Goal: Obtain resource: Obtain resource

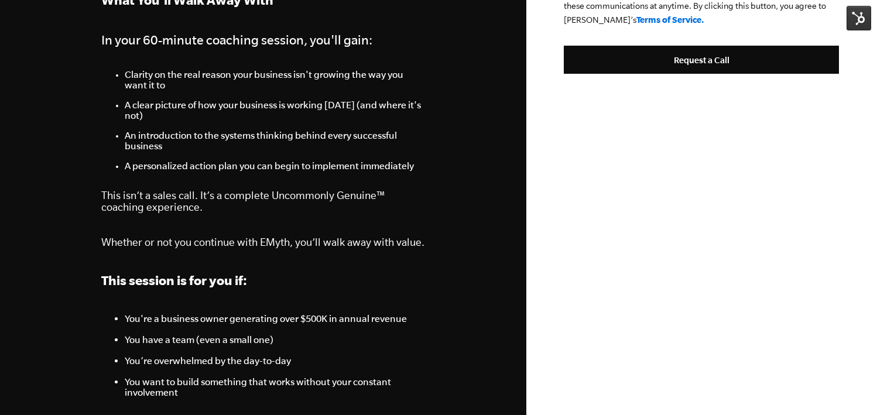
scroll to position [711, 0]
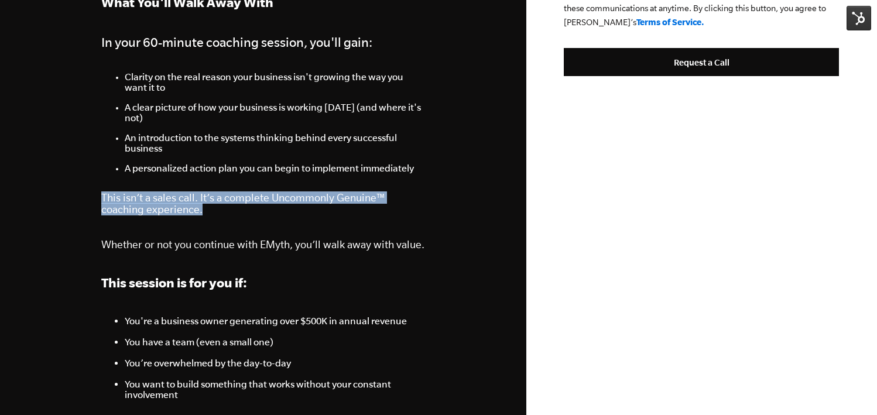
drag, startPoint x: 100, startPoint y: 204, endPoint x: 229, endPoint y: 215, distance: 129.3
copy p "This isn’t a sales call. It’s a complete Uncommonly Genuine™ coaching experienc…"
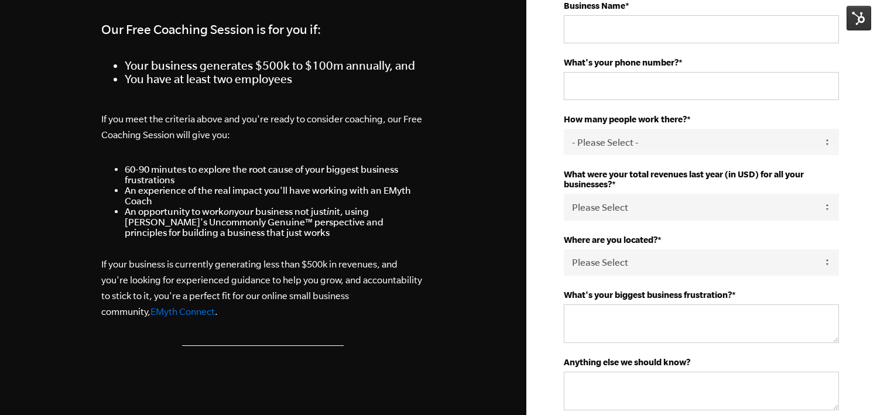
scroll to position [282, 0]
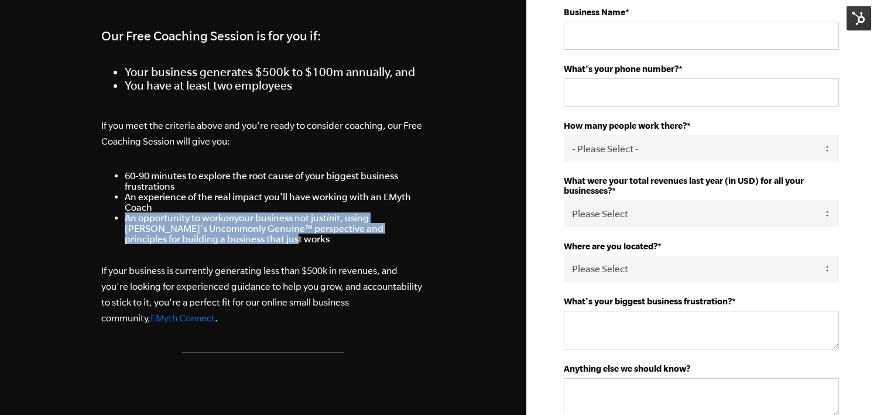
drag, startPoint x: 124, startPoint y: 220, endPoint x: 285, endPoint y: 238, distance: 162.1
click at [285, 239] on ul "60-90 minutes to explore the root cause of your biggest business frustrations A…" at bounding box center [262, 207] width 323 height 74
copy li "An opportunity to work on your business not just in it, using [PERSON_NAME]'s U…"
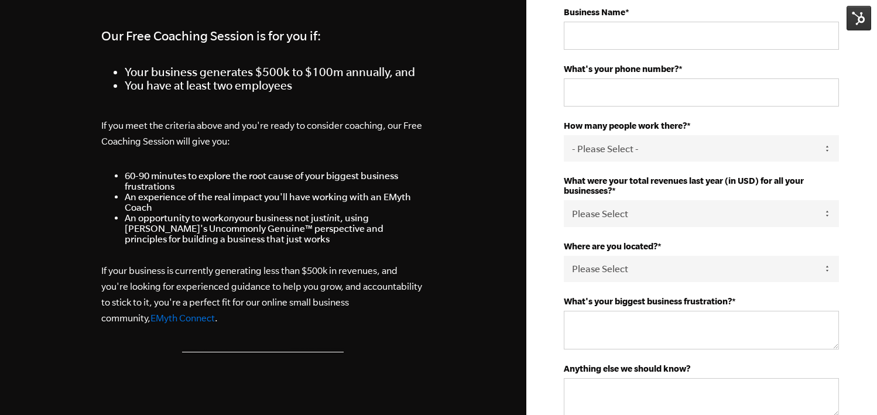
click at [456, 200] on section "Call Us: [PHONE_NUMBER] Get the help your business needs [DATE]. Our Free Coach…" at bounding box center [438, 377] width 877 height 1319
